Goal: Task Accomplishment & Management: Manage account settings

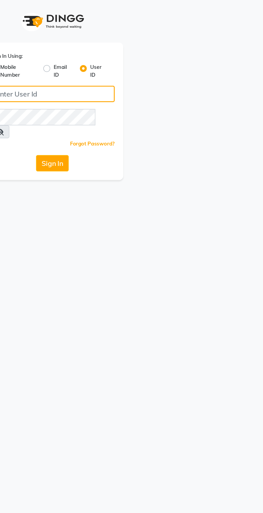
click at [132, 60] on input "Username" at bounding box center [132, 58] width 78 height 10
type input "r3naturals"
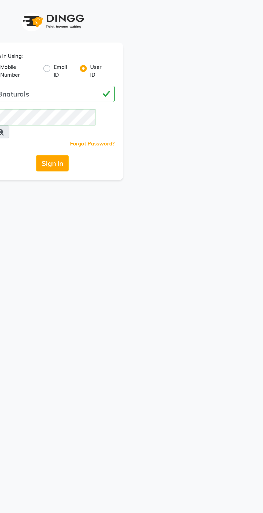
click at [121, 97] on button "Sign In" at bounding box center [131, 102] width 20 height 10
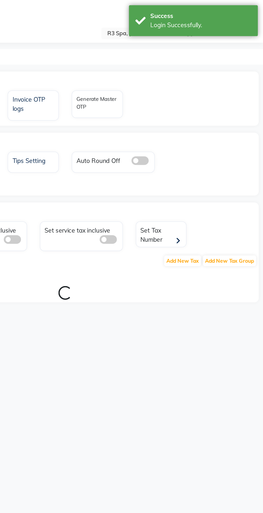
select select "en"
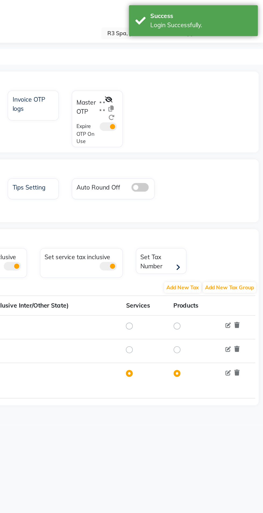
click at [169, 19] on input "text" at bounding box center [204, 21] width 78 height 5
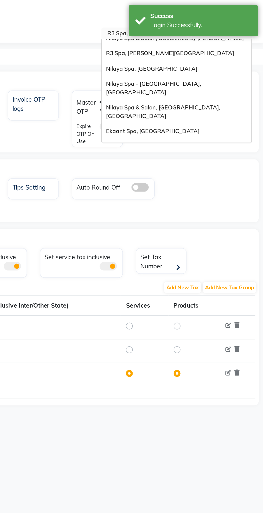
click at [178, 62] on div "Nilaya Spa & Salon, Radisson Blu Hotel, Greater Noida" at bounding box center [210, 69] width 94 height 15
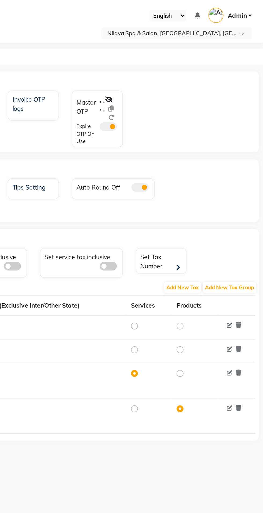
click at [166, 56] on div "OTP Invoice OTP Redeem OTP Invoice OTP logs Master OTP * * * * Expire OTP On Use" at bounding box center [140, 70] width 242 height 51
click at [169, 61] on icon at bounding box center [166, 62] width 5 height 4
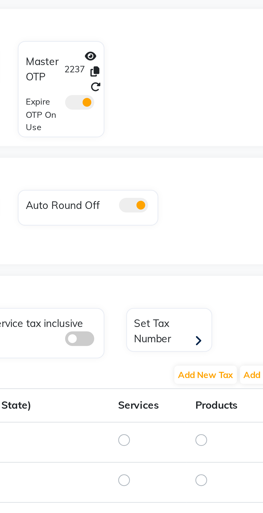
click at [166, 78] on span at bounding box center [166, 78] width 11 height 5
click at [161, 80] on input "checkbox" at bounding box center [161, 80] width 0 height 0
click at [173, 74] on icon at bounding box center [173, 73] width 4 height 4
click at [172, 69] on icon at bounding box center [172, 68] width 3 height 4
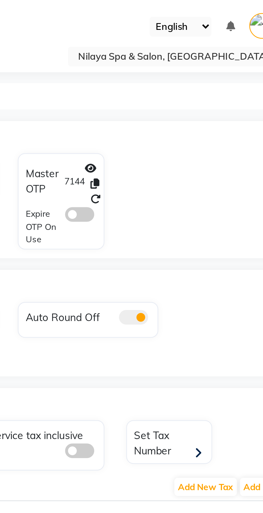
click at [178, 21] on input "text" at bounding box center [204, 21] width 78 height 5
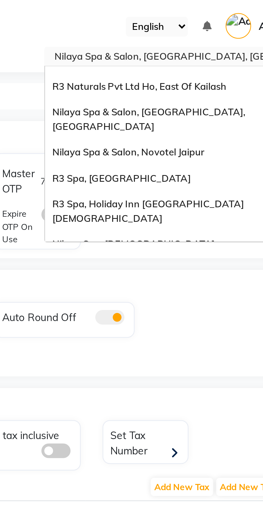
scroll to position [7, 0]
click at [184, 41] on span "Nilaya Spa & Salon, Radisson Blu Hotel, Gorakhpur" at bounding box center [201, 44] width 72 height 10
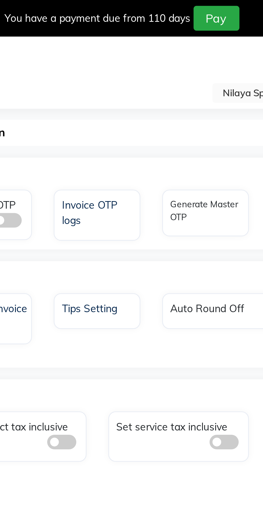
click at [148, 149] on div "Taxes" at bounding box center [143, 145] width 244 height 11
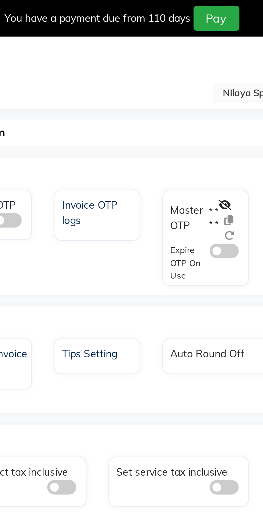
select select "en"
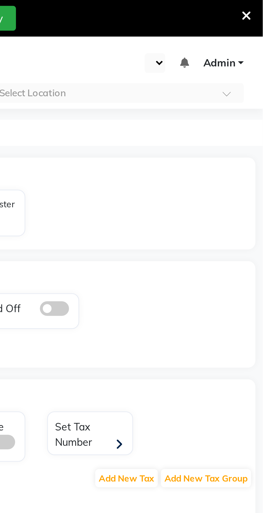
select select "en"
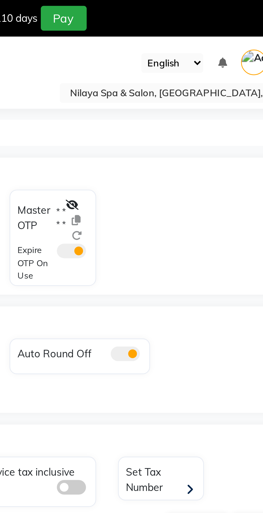
click at [167, 74] on icon at bounding box center [166, 76] width 5 height 4
click at [169, 94] on span at bounding box center [166, 92] width 11 height 5
click at [161, 93] on input "checkbox" at bounding box center [161, 93] width 0 height 0
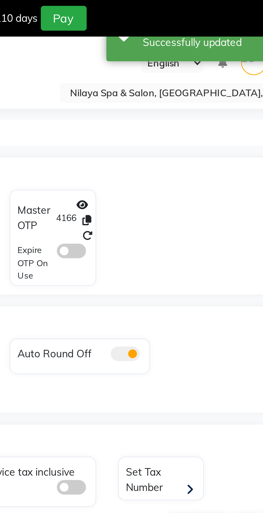
click at [176, 81] on div "Master OTP 4166 Expire OTP On Use" at bounding box center [160, 87] width 40 height 35
click at [173, 81] on icon at bounding box center [172, 81] width 3 height 4
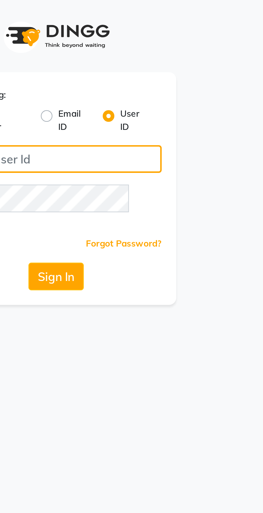
click at [126, 56] on input "Username" at bounding box center [132, 58] width 78 height 10
type input "r3naturals"
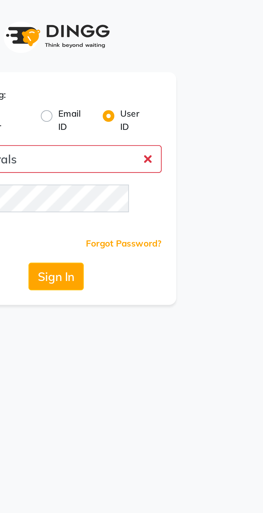
click at [121, 97] on button "Sign In" at bounding box center [131, 102] width 20 height 10
